Goal: Information Seeking & Learning: Learn about a topic

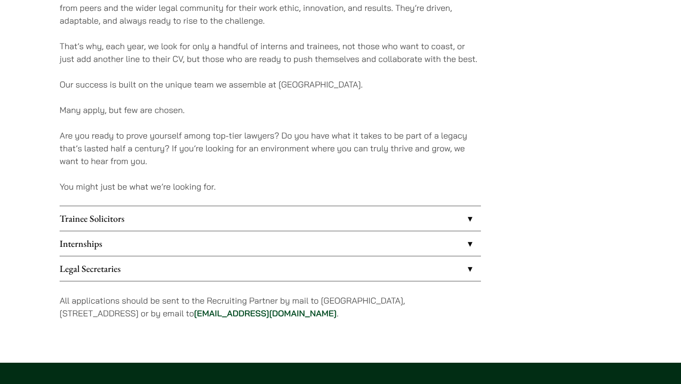
scroll to position [678, 0]
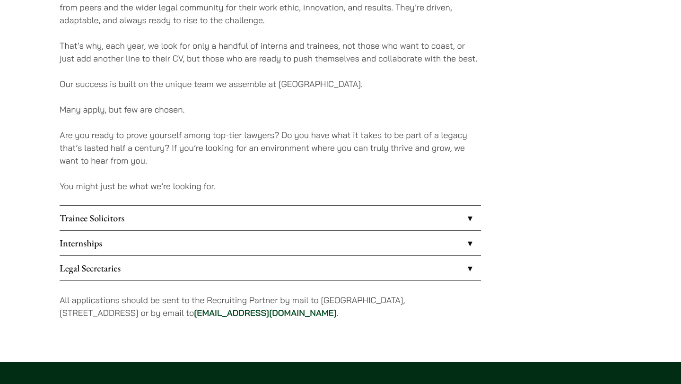
click at [184, 248] on link "Internships" at bounding box center [270, 243] width 421 height 25
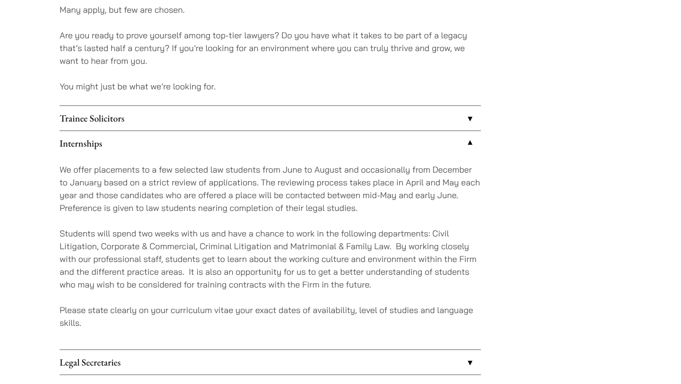
scroll to position [778, 0]
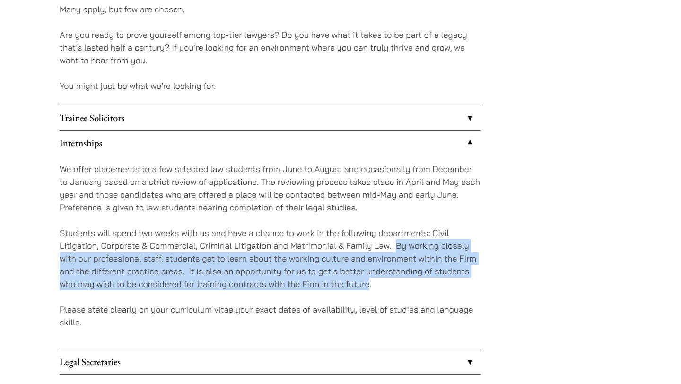
drag, startPoint x: 369, startPoint y: 286, endPoint x: 395, endPoint y: 242, distance: 50.8
click at [395, 242] on p "Students will spend two weeks with us and have a chance to work in the followin…" at bounding box center [270, 258] width 421 height 64
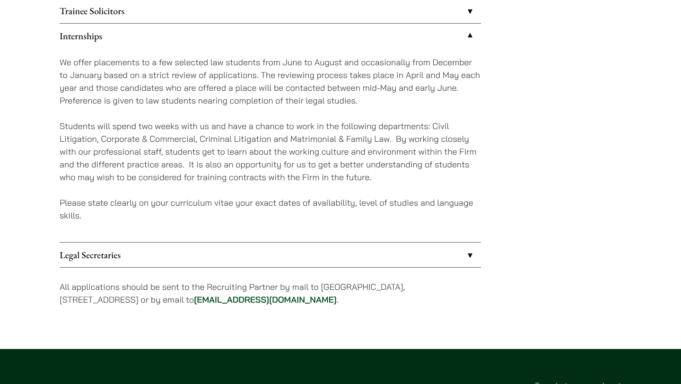
scroll to position [889, 0]
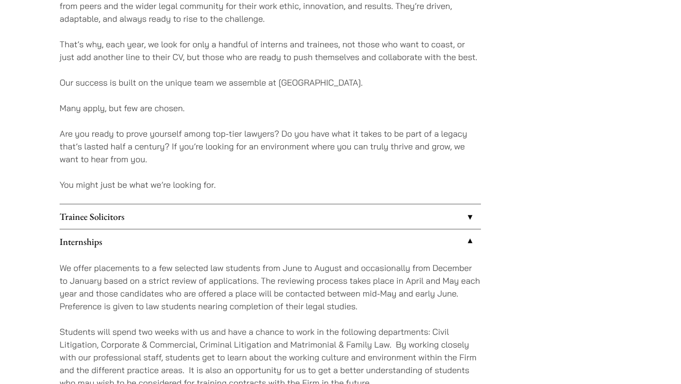
scroll to position [678, 0]
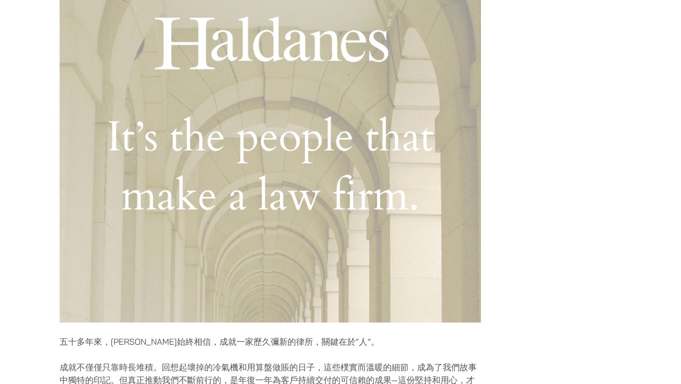
scroll to position [309, 0]
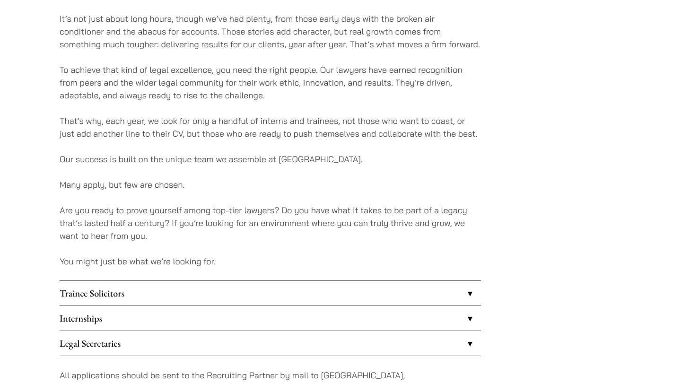
scroll to position [670, 0]
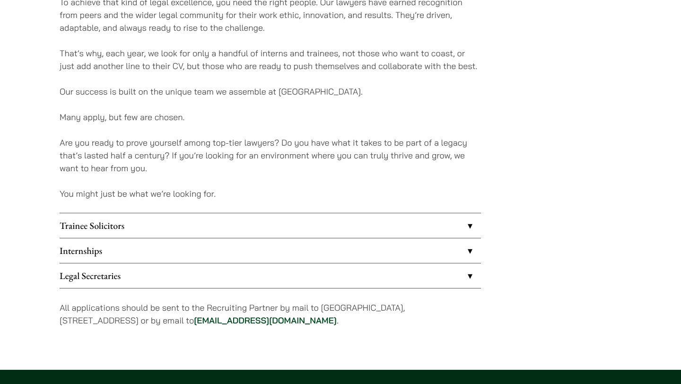
click at [132, 248] on link "Internships" at bounding box center [270, 250] width 421 height 25
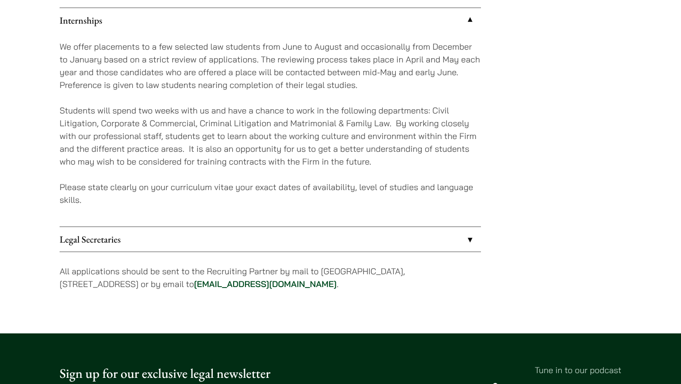
scroll to position [902, 0]
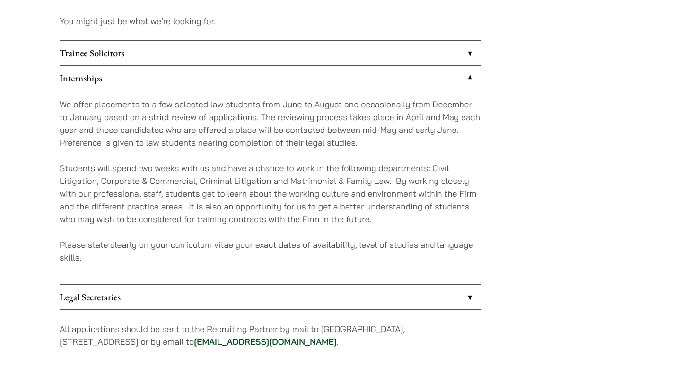
scroll to position [894, 0]
